Goal: Task Accomplishment & Management: Manage account settings

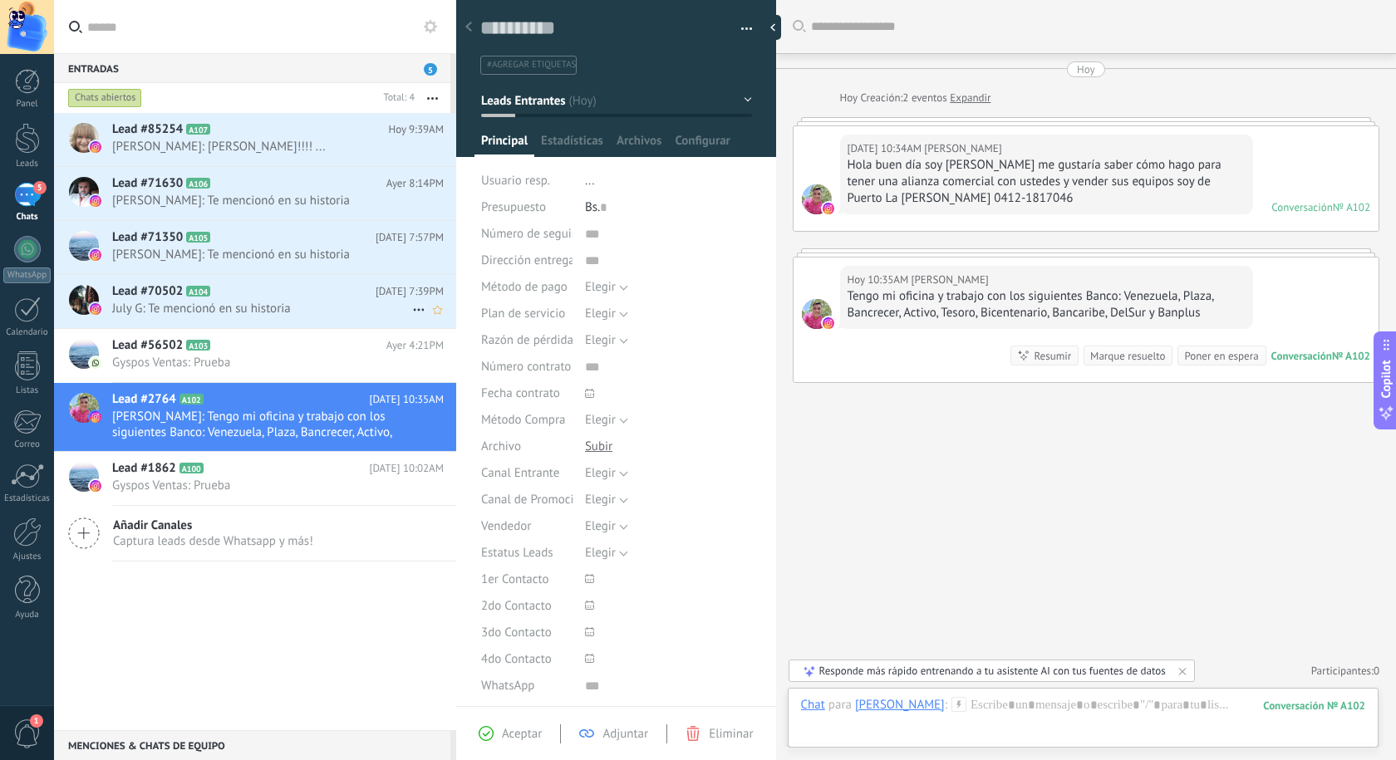
scroll to position [25, 0]
click at [282, 361] on span "Gyspos Ventas: Prueba" at bounding box center [262, 363] width 300 height 16
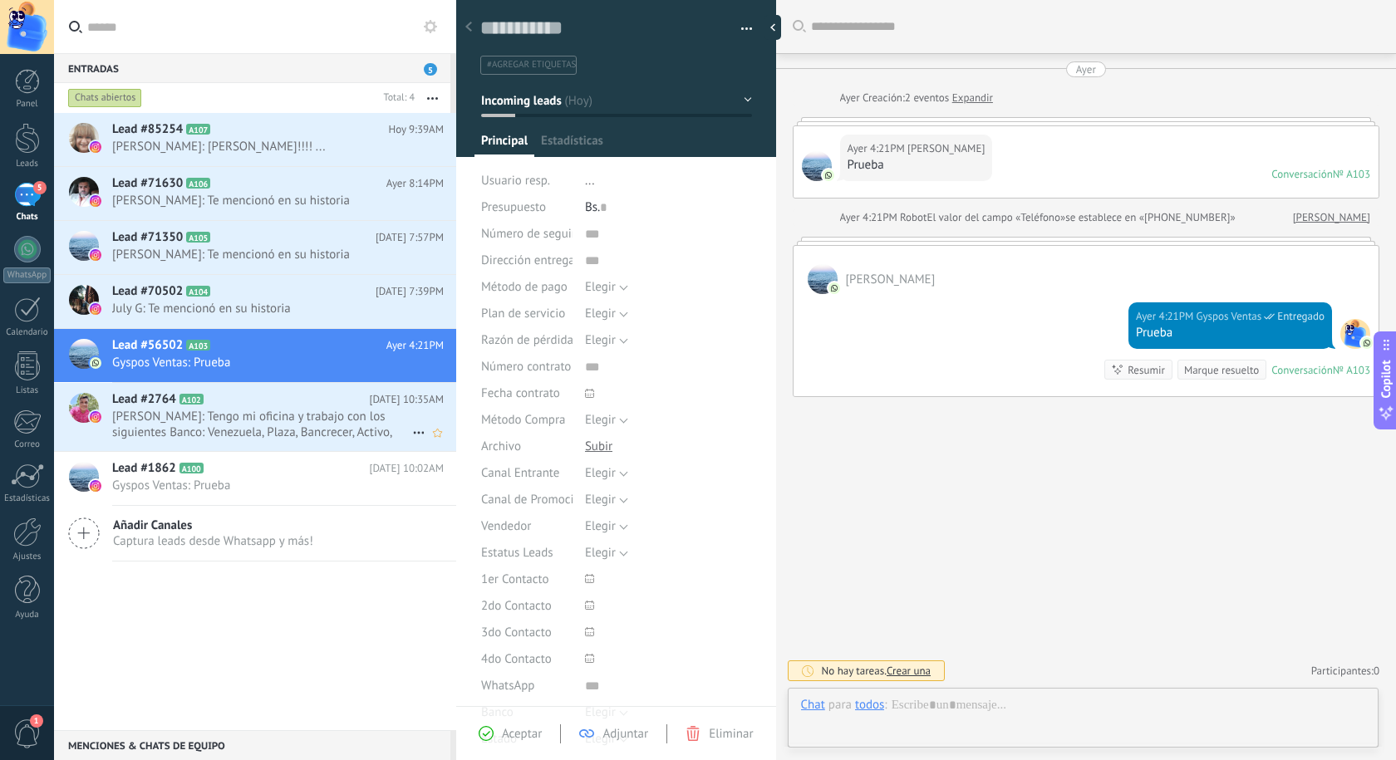
scroll to position [25, 0]
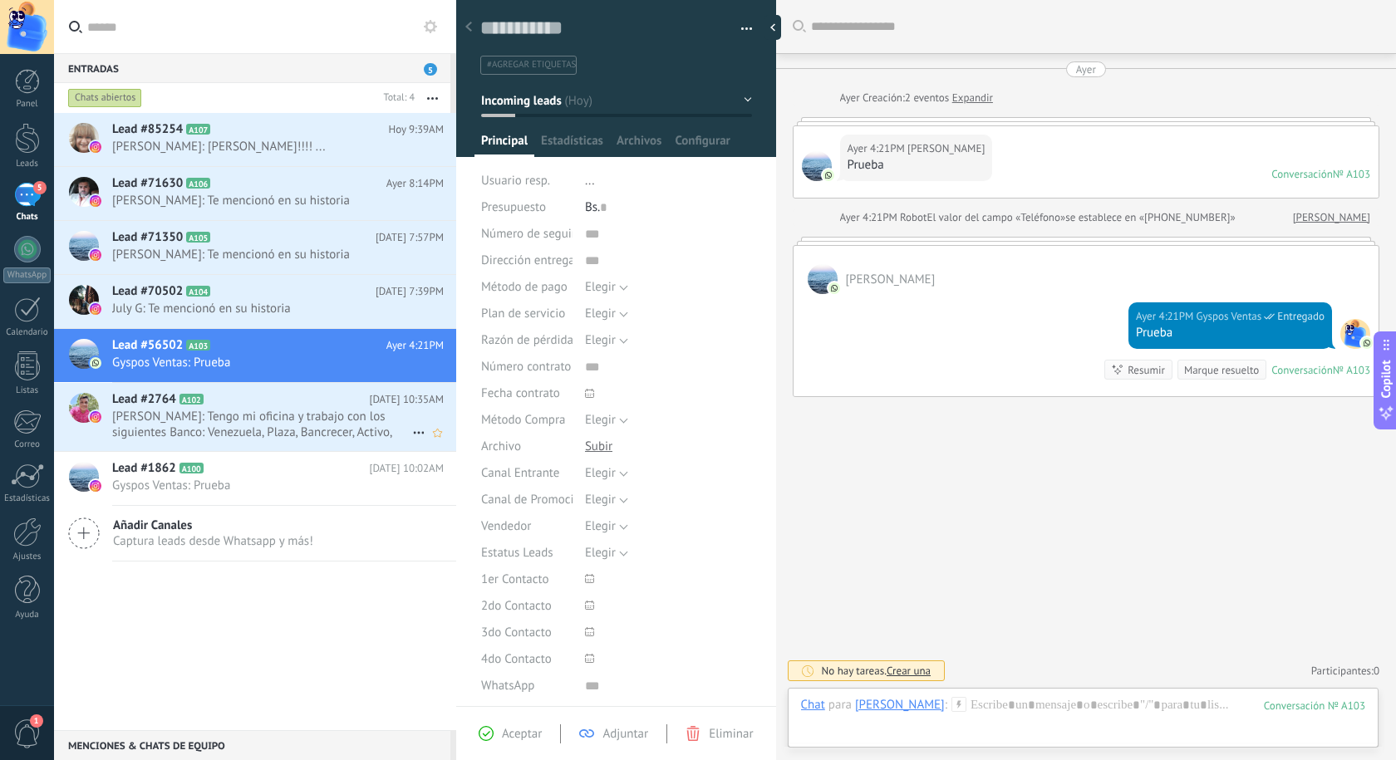
click at [283, 420] on span "[PERSON_NAME]: Tengo mi oficina y trabajo con los siguientes Banco: Venezuela, …" at bounding box center [262, 425] width 300 height 32
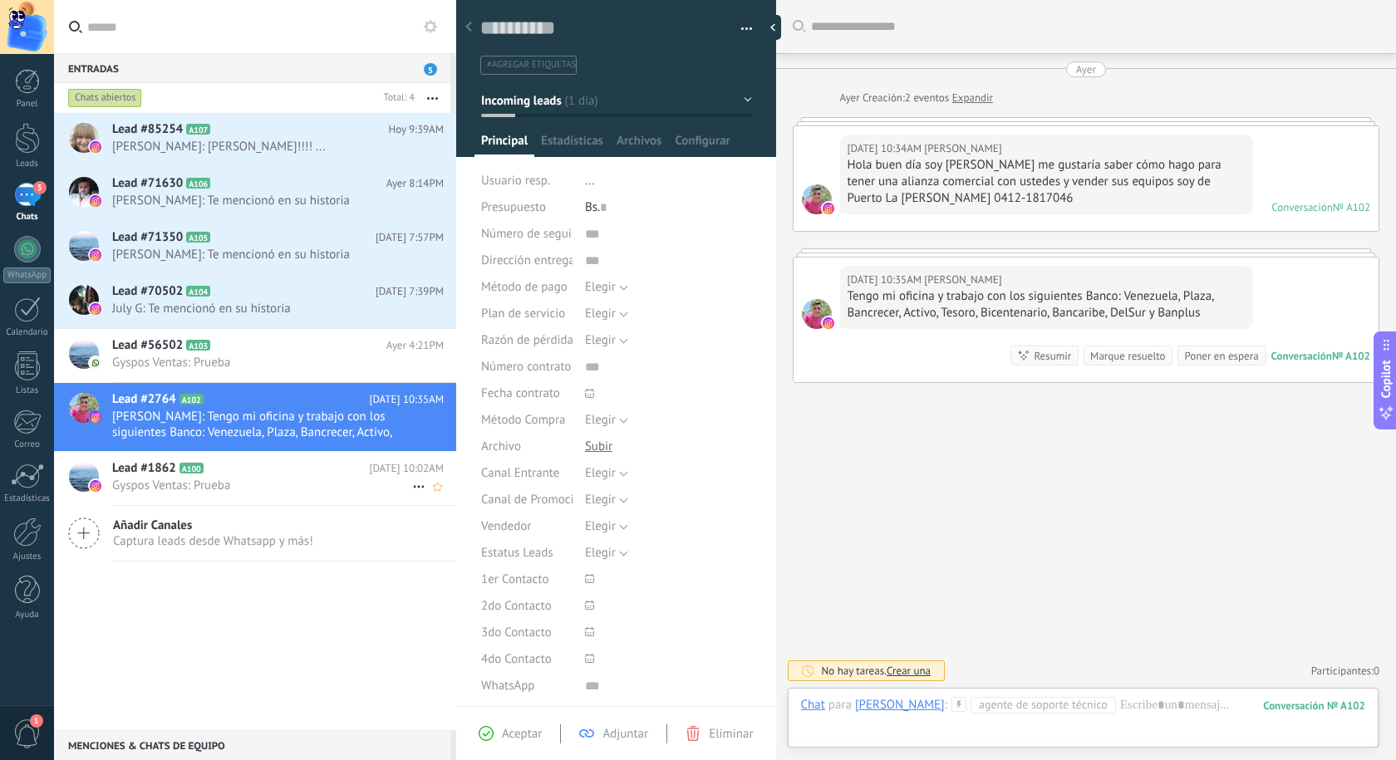
scroll to position [25, 0]
click at [233, 312] on span "July G: Te mencionó en su historia" at bounding box center [262, 309] width 300 height 16
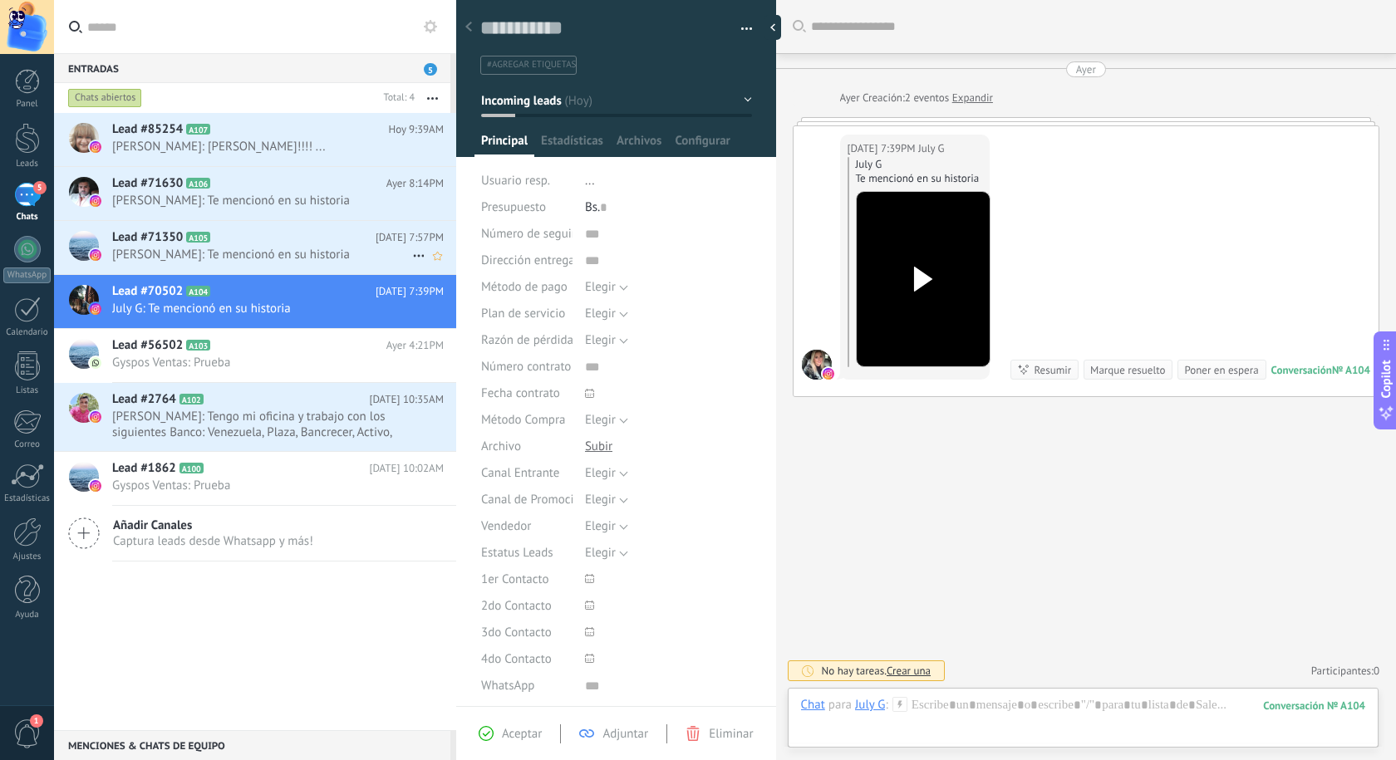
scroll to position [25, 0]
click at [237, 250] on span "[PERSON_NAME]: Te mencionó en su historia" at bounding box center [262, 255] width 300 height 16
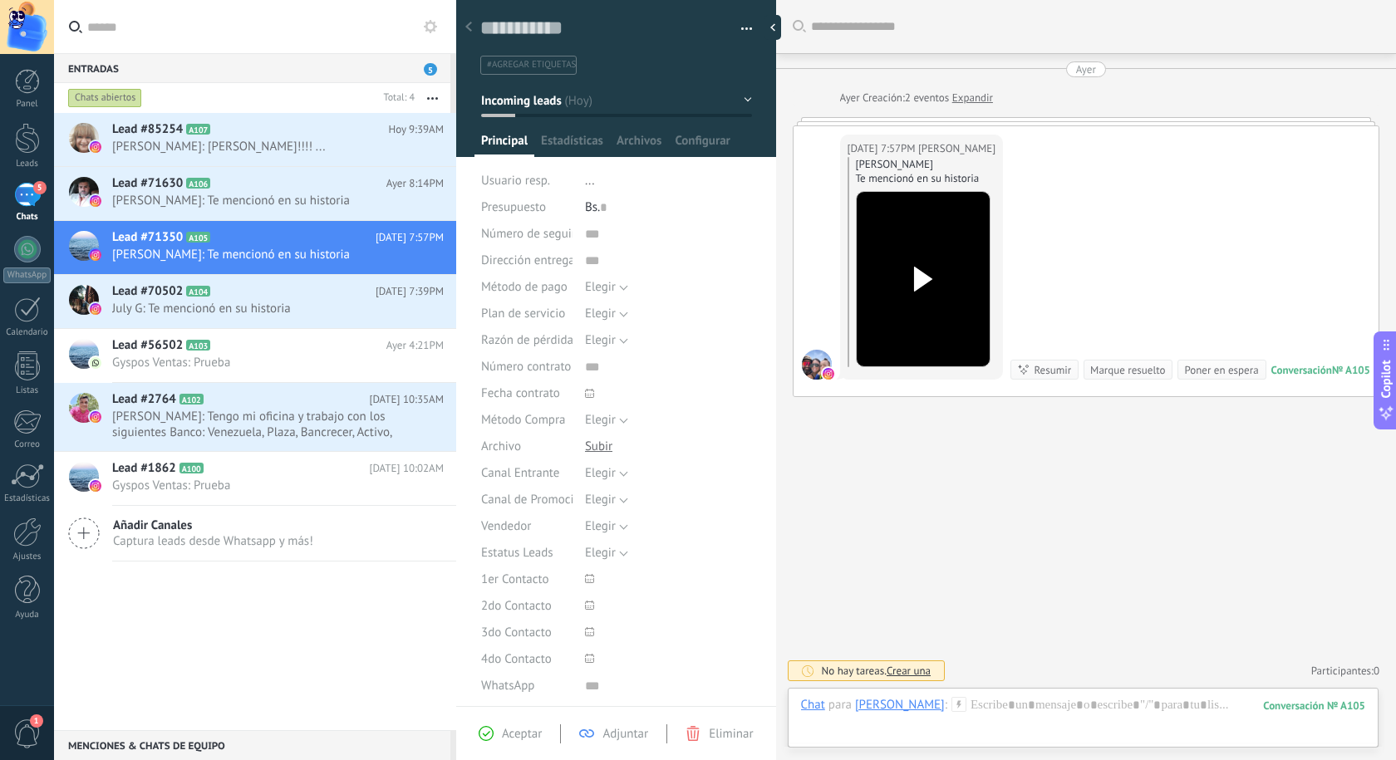
scroll to position [25, 0]
click at [209, 194] on span "[PERSON_NAME]: Te mencionó en su historia" at bounding box center [262, 201] width 300 height 16
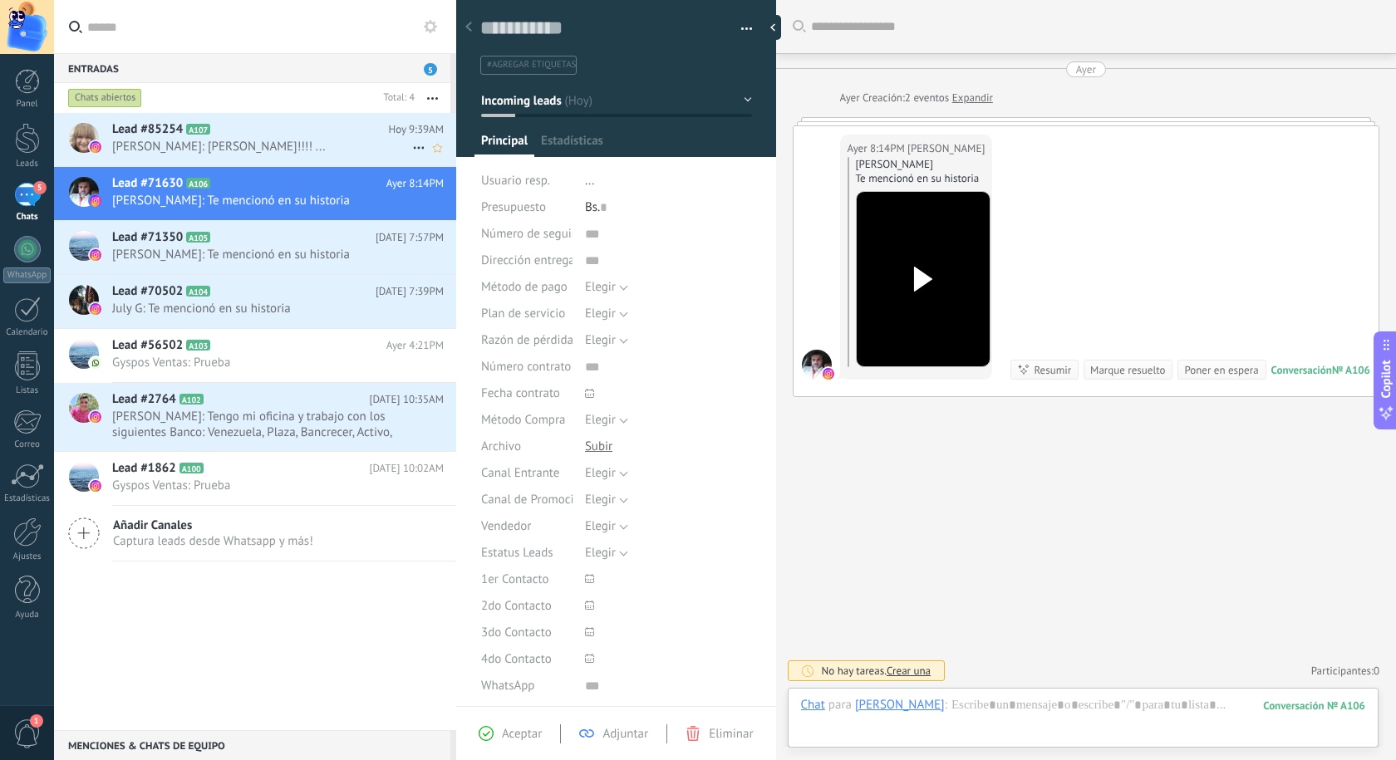
scroll to position [25, 0]
click at [268, 145] on span "[PERSON_NAME]: [PERSON_NAME]!!!! ..." at bounding box center [262, 147] width 300 height 16
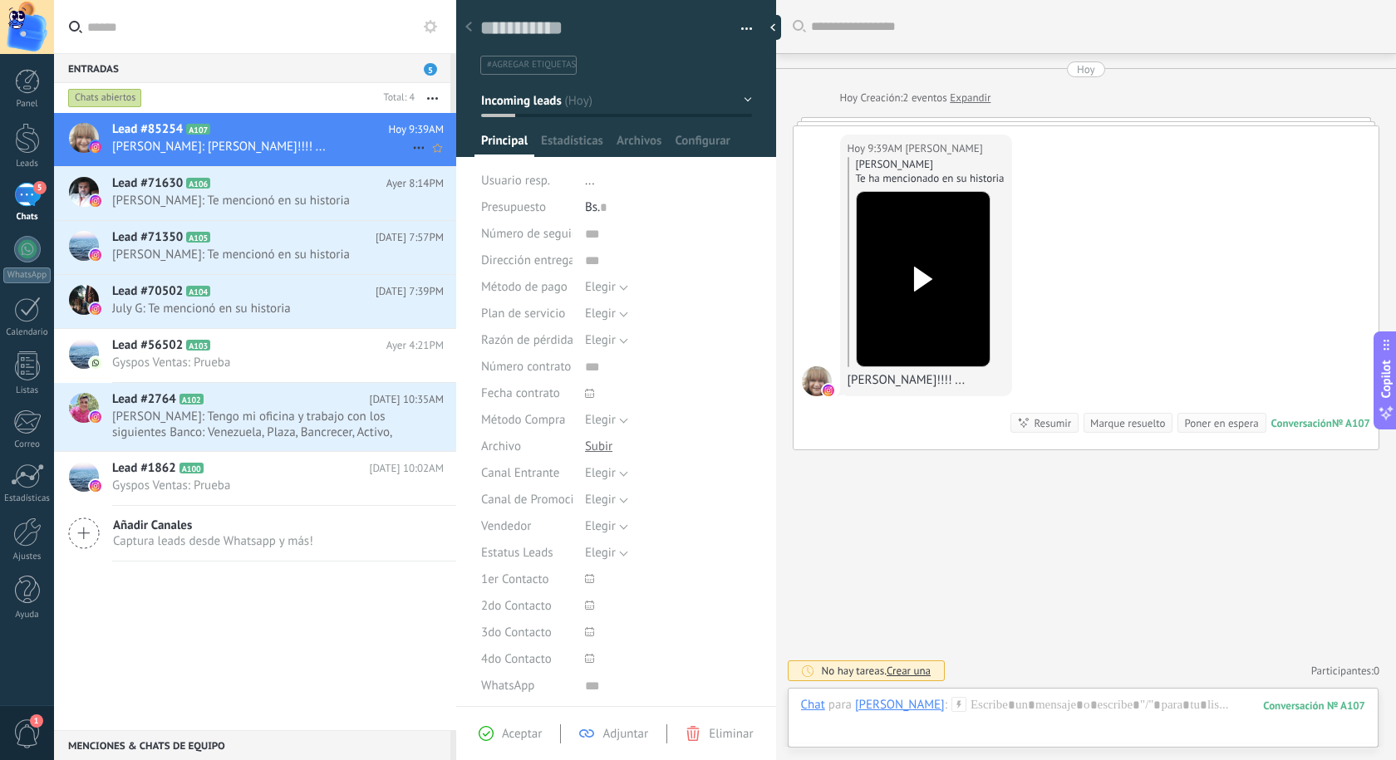
scroll to position [25, 0]
click at [228, 482] on span "Gyspos Ventas: Prueba" at bounding box center [262, 486] width 300 height 16
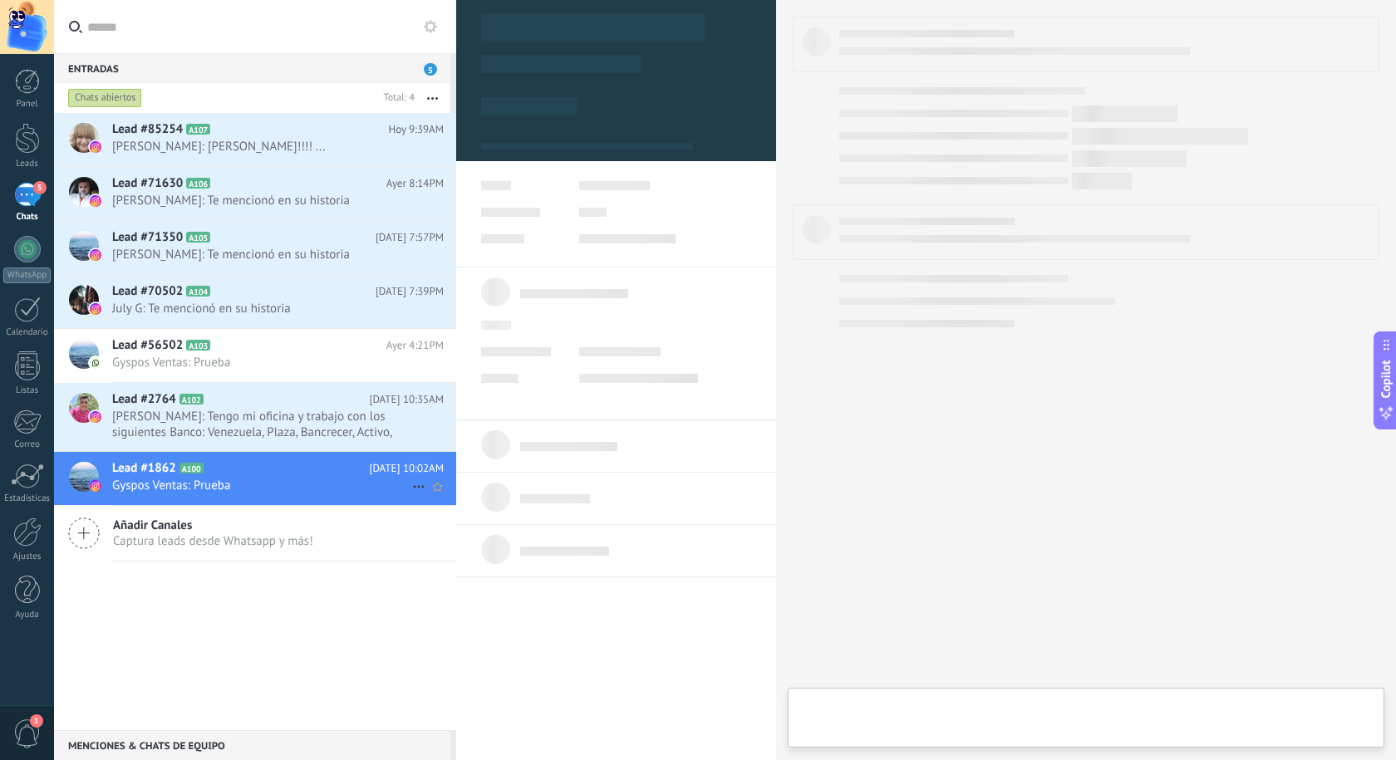
type textarea "**********"
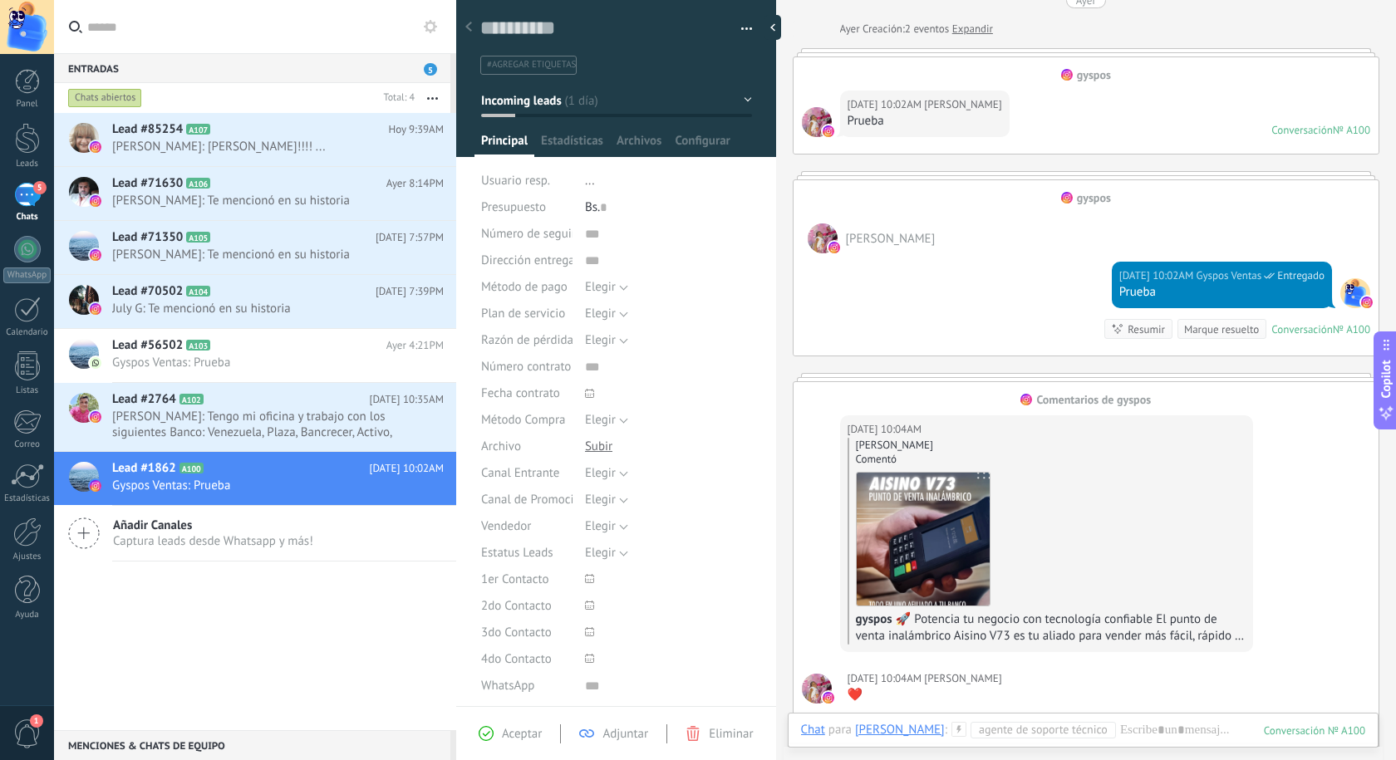
scroll to position [249, 0]
